Goal: Transaction & Acquisition: Download file/media

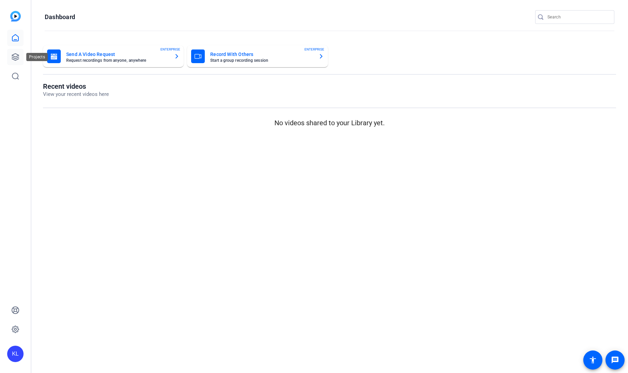
click at [16, 57] on icon at bounding box center [15, 57] width 8 height 8
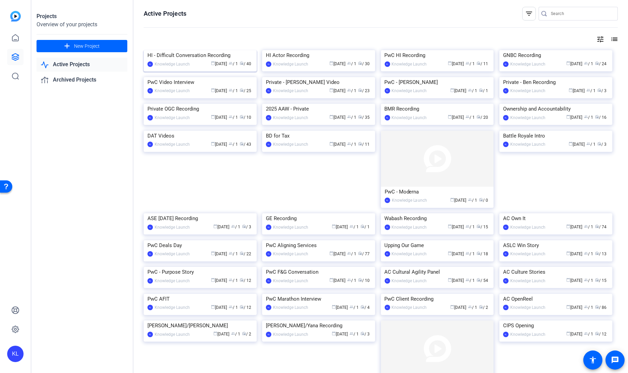
click at [212, 60] on div "HI - Difficult Conversation Recording" at bounding box center [199, 55] width 105 height 10
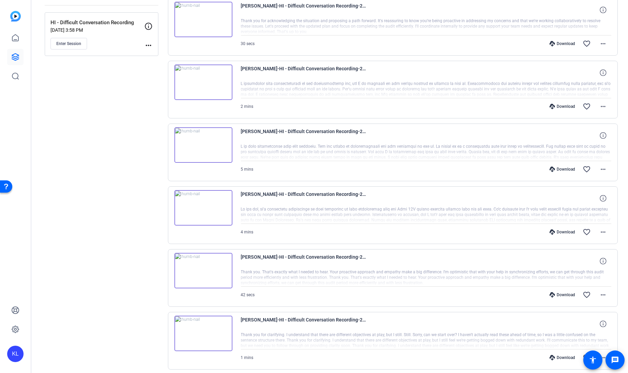
scroll to position [91, 0]
click at [595, 229] on span at bounding box center [603, 232] width 16 height 16
click at [576, 263] on span "Download MP4" at bounding box center [581, 262] width 41 height 8
click at [600, 166] on mat-icon "more_horiz" at bounding box center [603, 169] width 8 height 8
click at [578, 201] on span "Download MP4" at bounding box center [581, 199] width 41 height 8
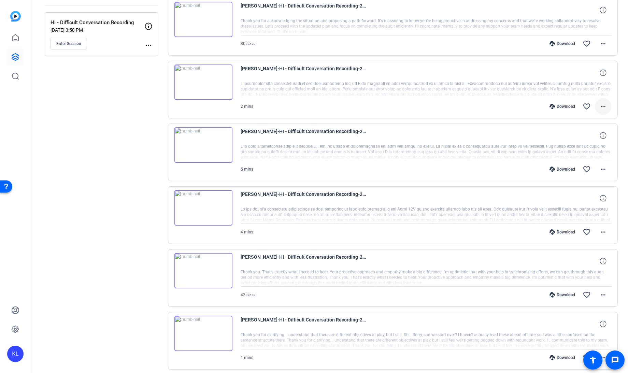
click at [603, 105] on mat-icon "more_horiz" at bounding box center [603, 106] width 8 height 8
click at [579, 136] on span "Download MP4" at bounding box center [581, 137] width 41 height 8
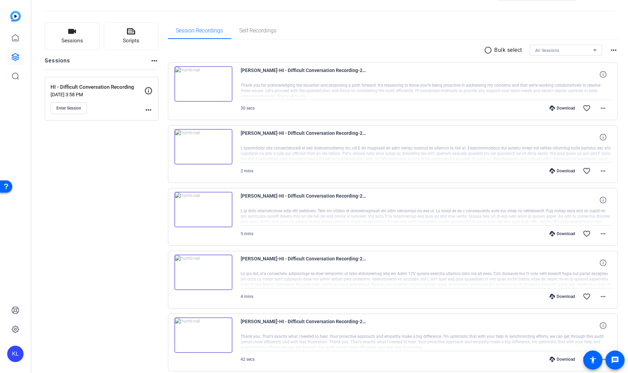
scroll to position [28, 0]
click at [602, 106] on mat-icon "more_horiz" at bounding box center [603, 107] width 8 height 8
click at [579, 138] on span "Download MP4" at bounding box center [581, 138] width 41 height 8
